Goal: Task Accomplishment & Management: Check status

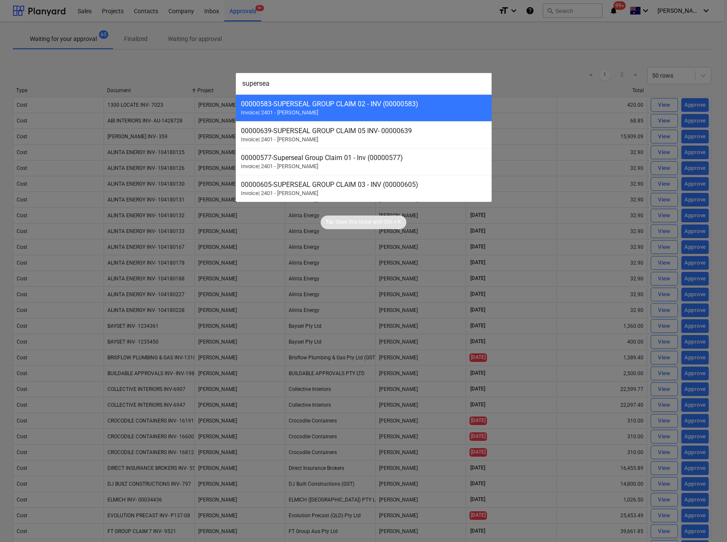
type input "supersea"
drag, startPoint x: 355, startPoint y: 108, endPoint x: 330, endPoint y: 106, distance: 24.8
click at [330, 106] on div "00000583 - SUPERSEAL GROUP CLAIM 02 - INV (00000583)" at bounding box center [364, 104] width 246 height 8
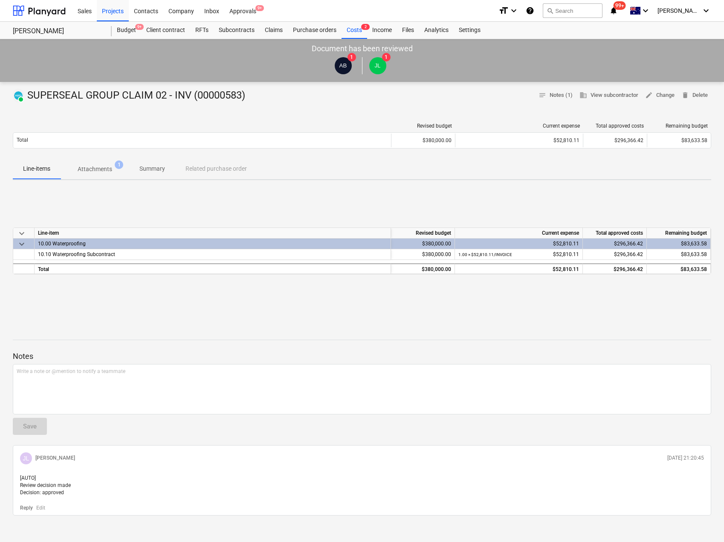
click at [93, 162] on span "Attachments 1" at bounding box center [95, 168] width 69 height 15
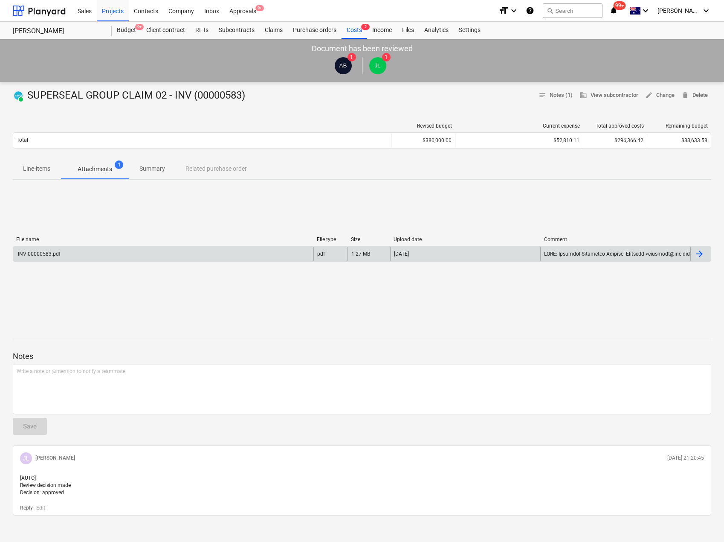
click at [64, 252] on div "INV 00000583.pdf" at bounding box center [163, 254] width 300 height 14
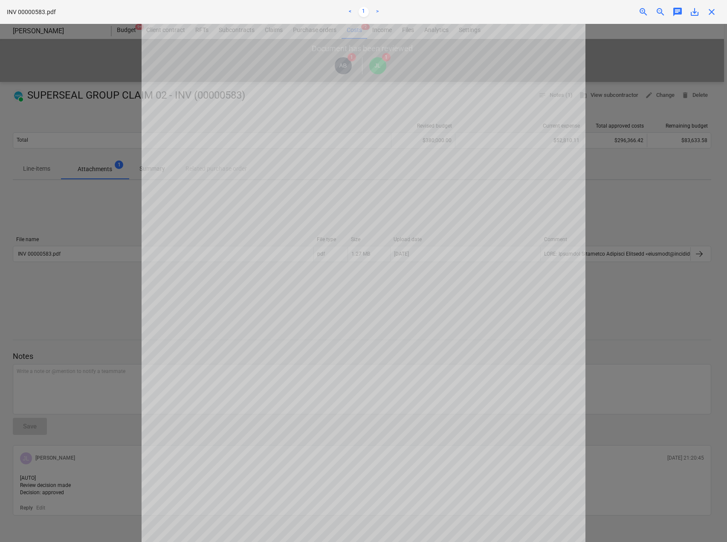
click at [710, 15] on span "close" at bounding box center [712, 12] width 10 height 10
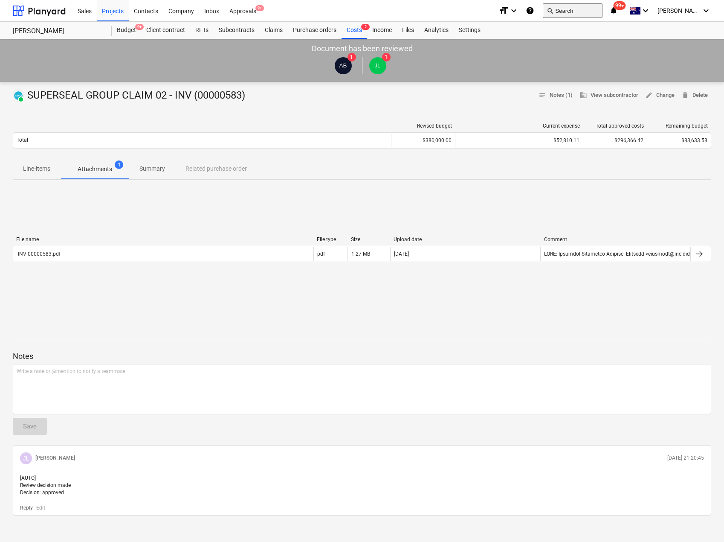
click at [577, 10] on button "search Search" at bounding box center [573, 10] width 60 height 15
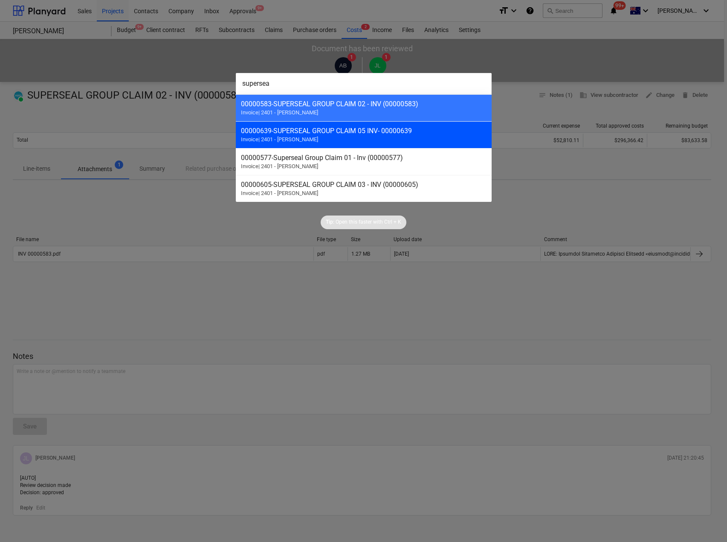
type input "supersea"
click at [360, 131] on div "00000639 - SUPERSEAL GROUP CLAIM 05 INV- 00000639" at bounding box center [364, 131] width 246 height 8
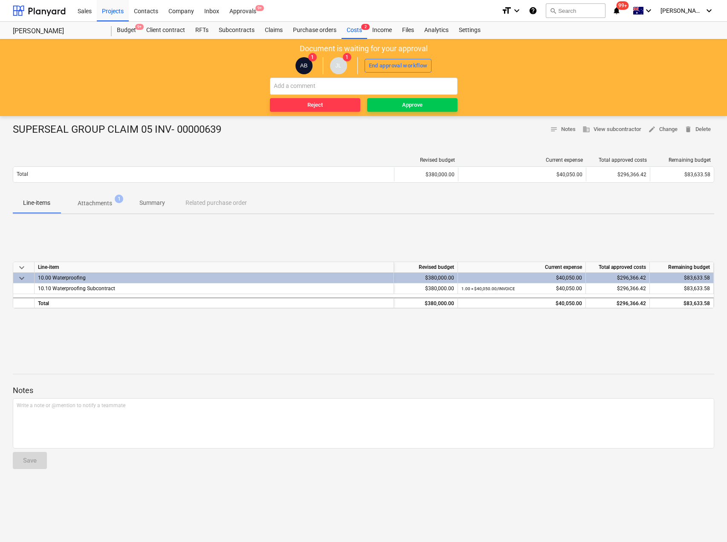
click at [107, 199] on p "Attachments" at bounding box center [95, 203] width 35 height 9
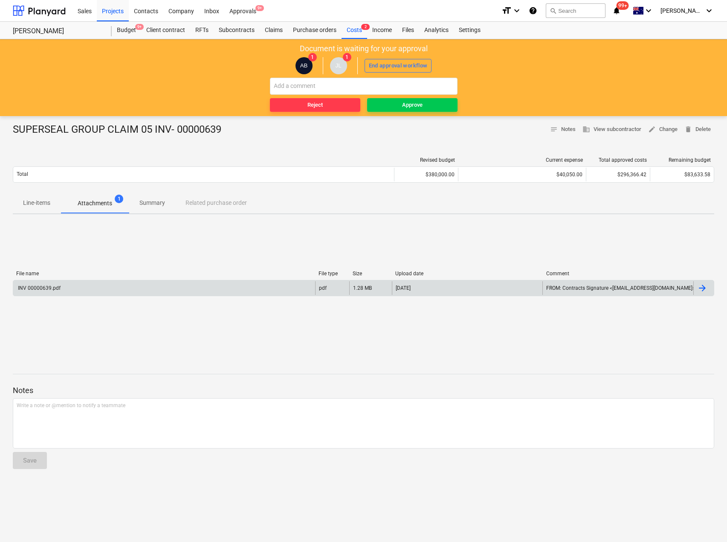
click at [59, 285] on div "INV 00000639.pdf" at bounding box center [39, 288] width 44 height 6
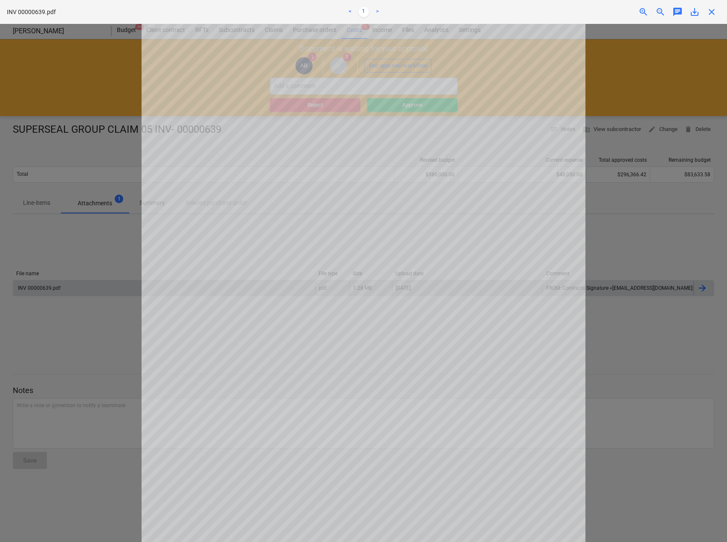
click at [709, 6] on div "INV 00000639.pdf < 1 > zoom_in zoom_out chat 0 save_alt close" at bounding box center [363, 12] width 727 height 24
click at [710, 10] on span "close" at bounding box center [712, 12] width 10 height 10
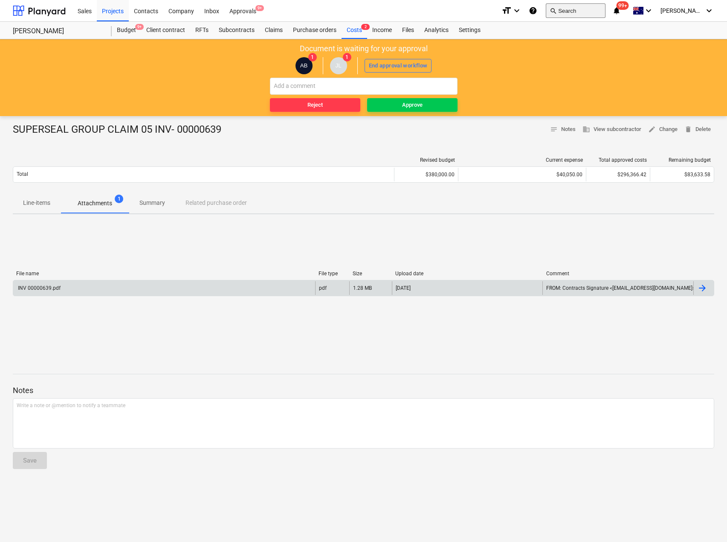
click at [576, 8] on button "search Search" at bounding box center [576, 10] width 60 height 15
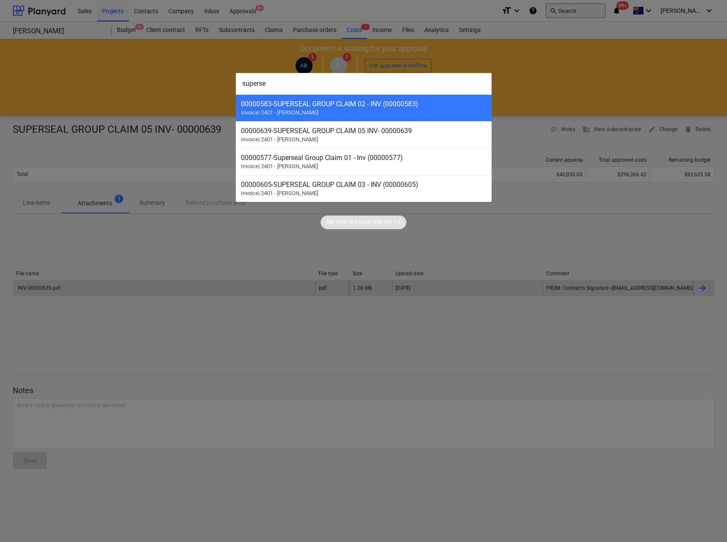
type input "supersea"
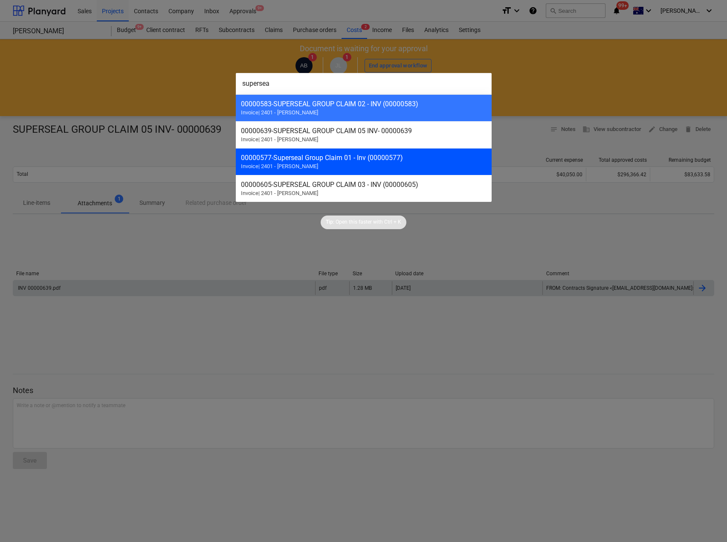
click at [345, 154] on div "00000577 - Superseal Group Claim 01 - Inv (00000577)" at bounding box center [364, 158] width 246 height 8
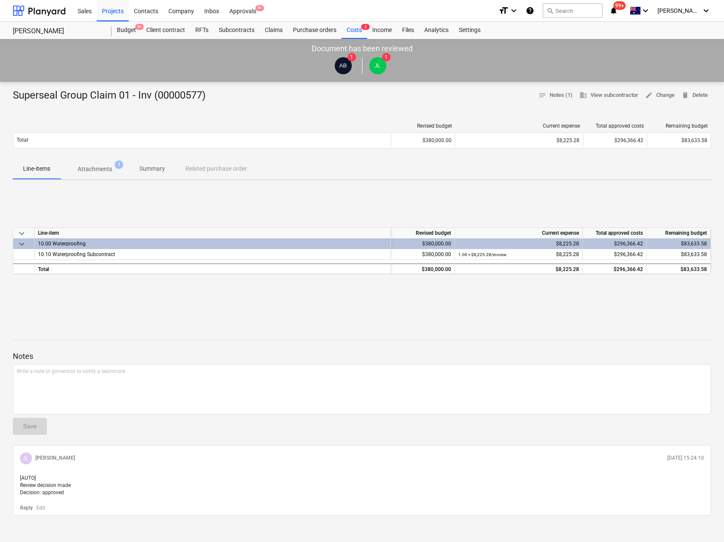
click at [94, 173] on p "Attachments" at bounding box center [95, 169] width 35 height 9
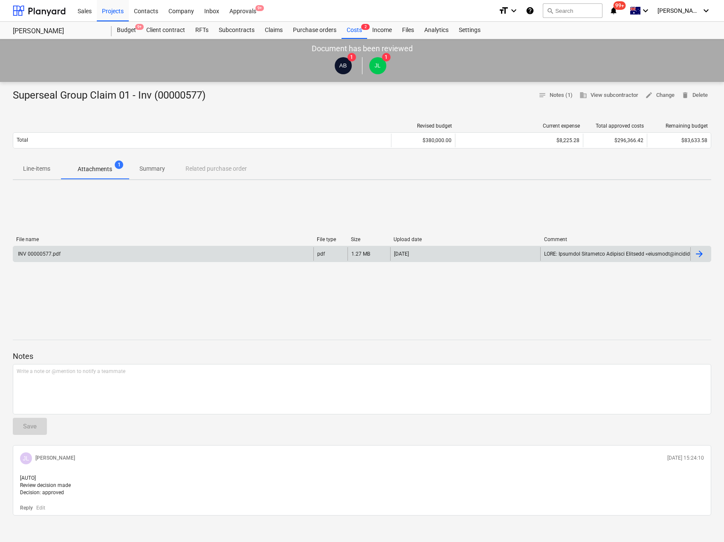
click at [64, 257] on div "INV 00000577.pdf" at bounding box center [163, 254] width 300 height 14
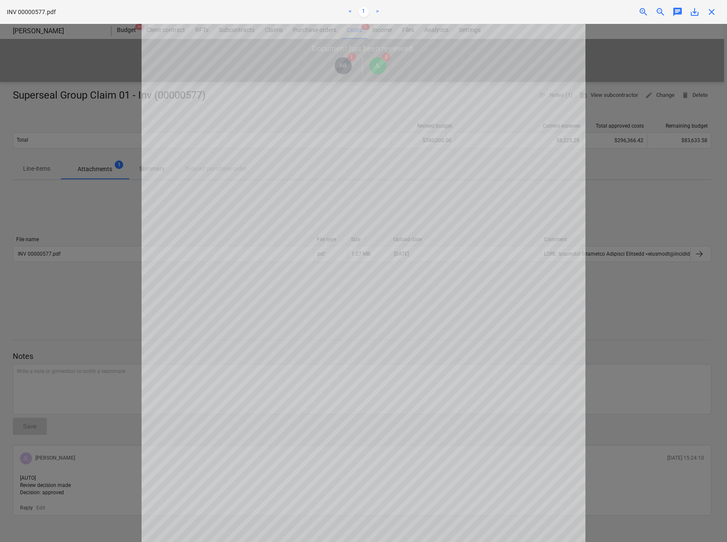
click at [714, 17] on div "INV 00000577.pdf < 1 > zoom_in zoom_out chat 0 save_alt close" at bounding box center [363, 12] width 727 height 24
click at [713, 13] on span "close" at bounding box center [712, 12] width 10 height 10
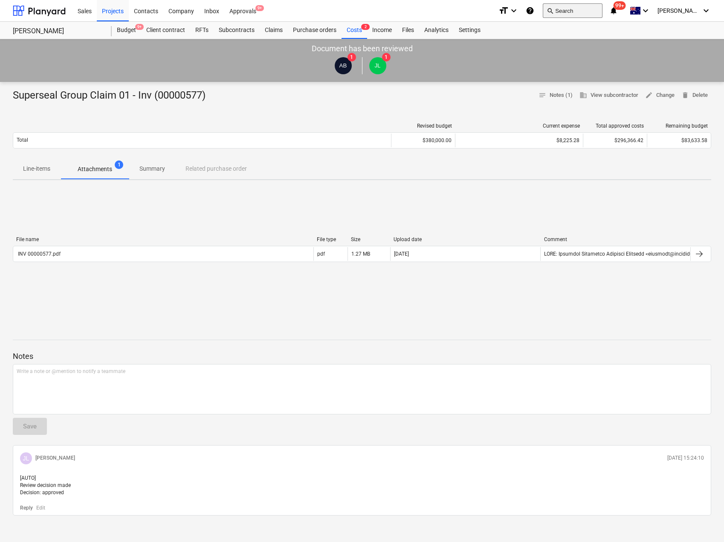
click at [572, 11] on button "search Search" at bounding box center [573, 10] width 60 height 15
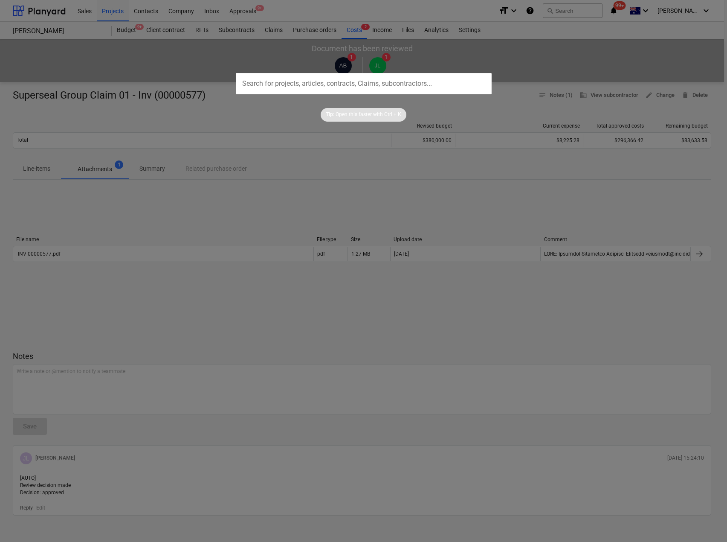
click at [240, 11] on div at bounding box center [363, 271] width 727 height 542
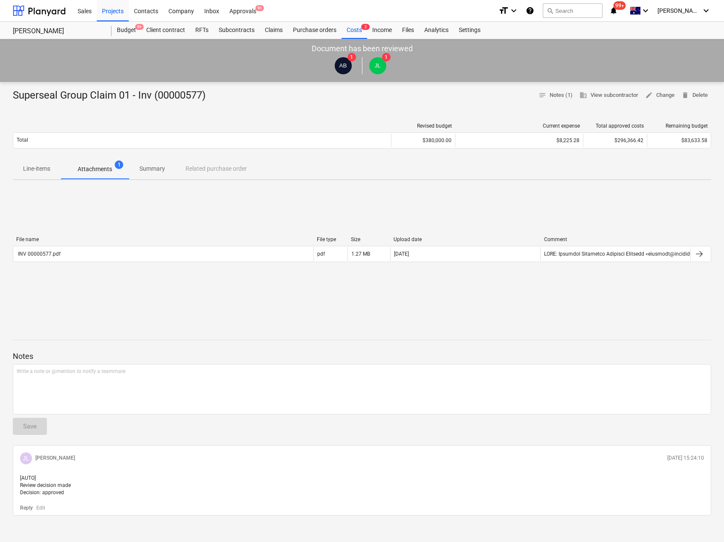
click at [240, 11] on div "Approvals 9+" at bounding box center [242, 11] width 37 height 22
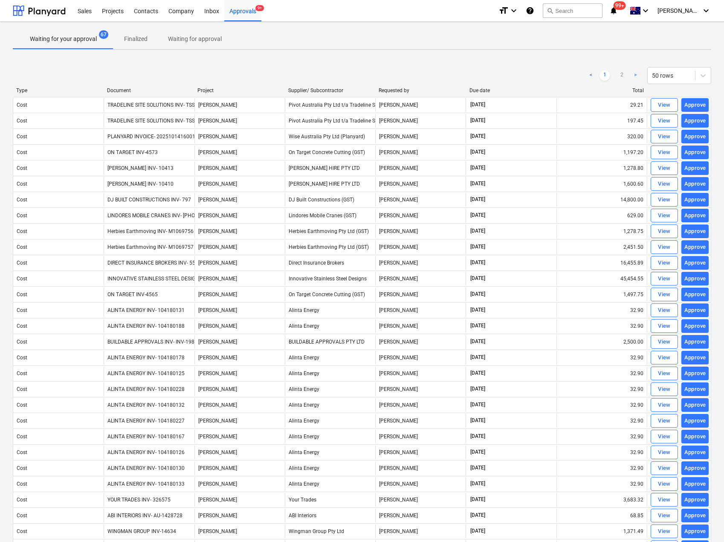
click at [123, 91] on div "Document" at bounding box center [149, 90] width 84 height 6
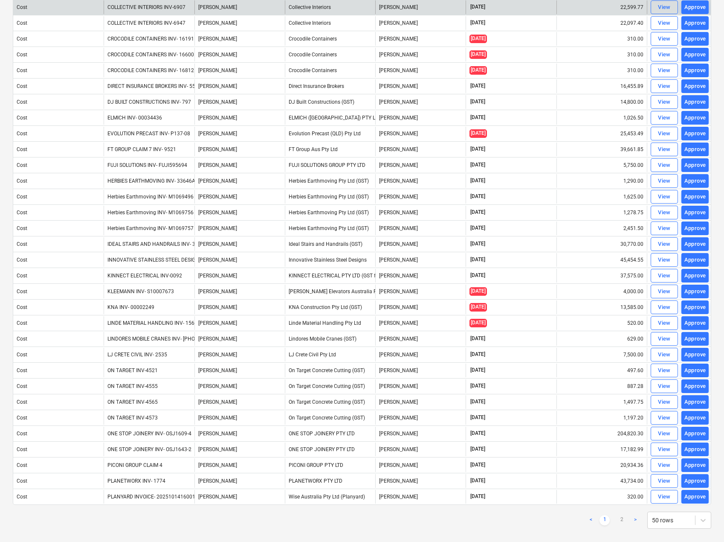
scroll to position [392, 0]
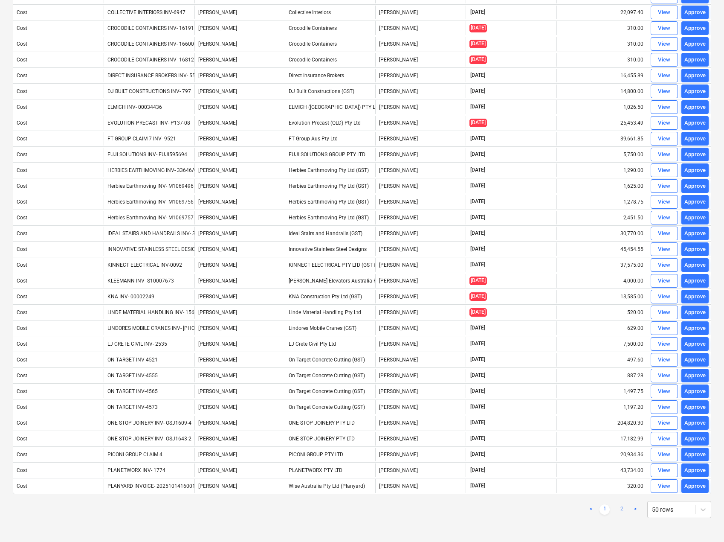
click at [617, 506] on link "2" at bounding box center [622, 509] width 10 height 10
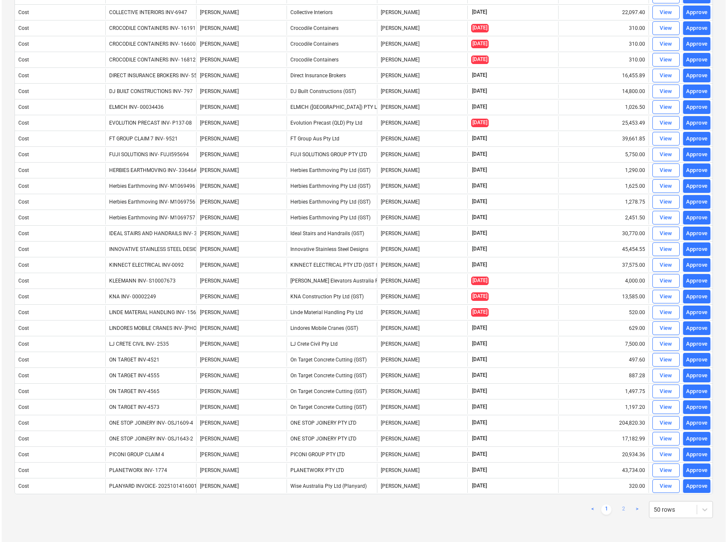
scroll to position [0, 0]
